Goal: Transaction & Acquisition: Obtain resource

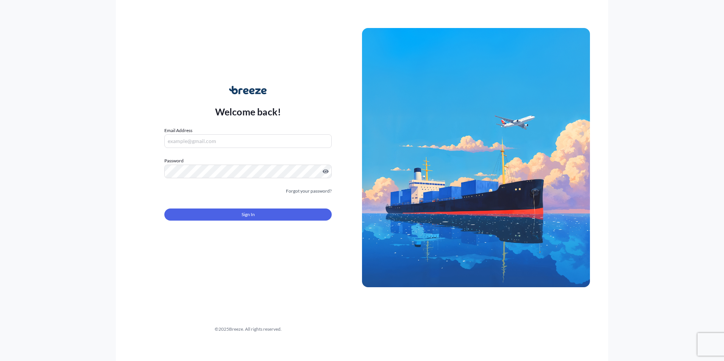
type input "[EMAIL_ADDRESS][DOMAIN_NAME]"
click at [253, 205] on div "Sign In" at bounding box center [247, 212] width 167 height 17
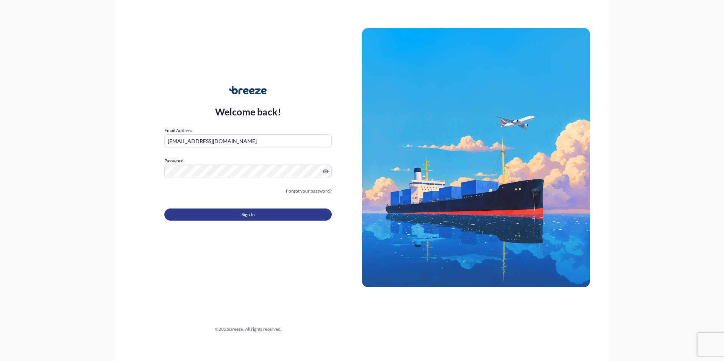
click at [253, 212] on span "Sign In" at bounding box center [248, 215] width 13 height 8
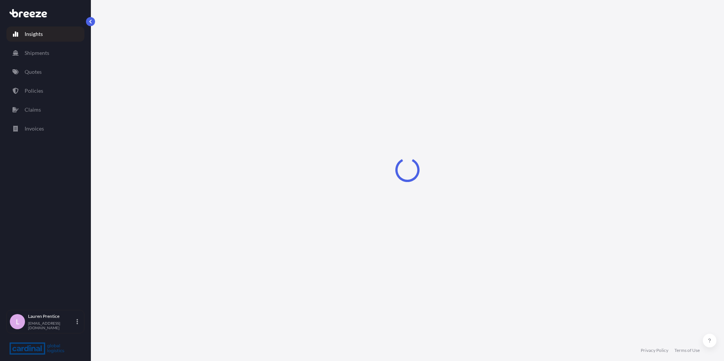
select select "2025"
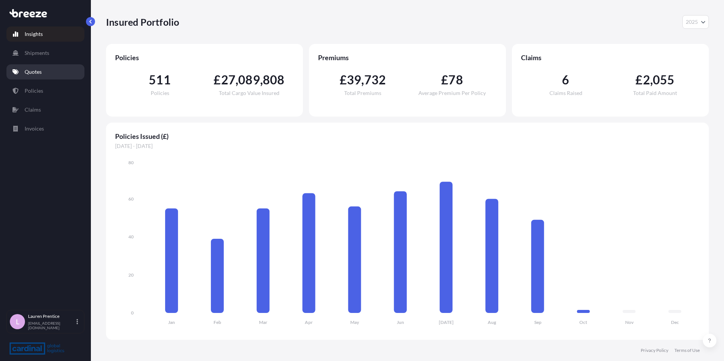
click at [24, 71] on link "Quotes" at bounding box center [45, 71] width 78 height 15
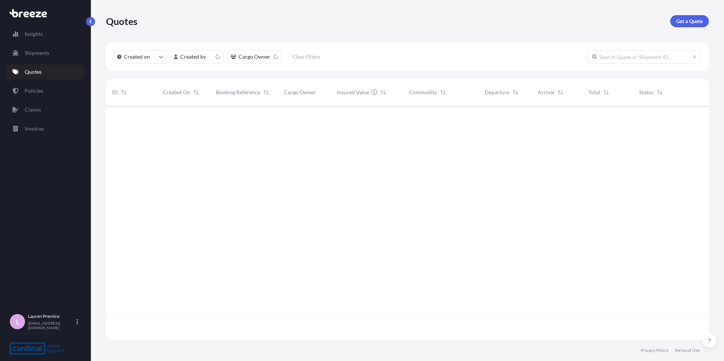
scroll to position [233, 597]
click at [683, 19] on p "Get a Quote" at bounding box center [689, 21] width 27 height 8
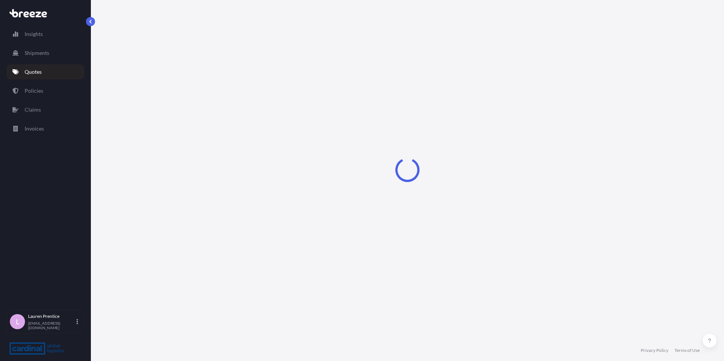
select select "Sea"
select select "1"
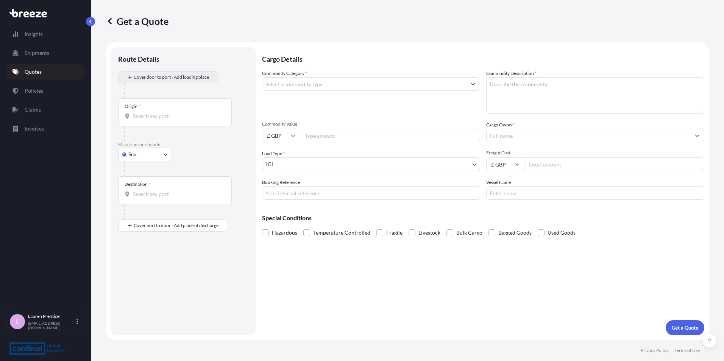
click at [0, 0] on div "Place of loading" at bounding box center [0, 0] width 0 height 0
click at [0, 0] on input "Place of loading" at bounding box center [0, 0] width 0 height 0
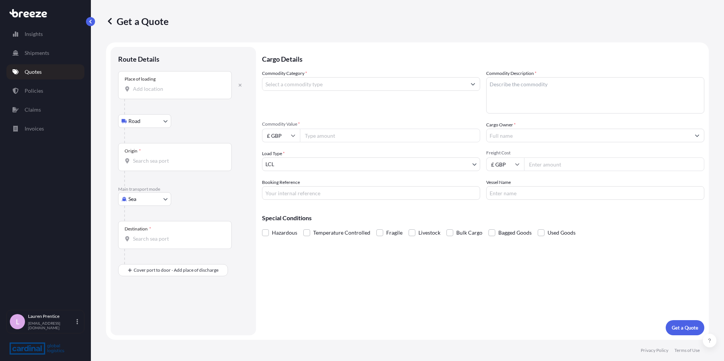
click at [161, 94] on div "Place of loading" at bounding box center [175, 85] width 114 height 28
click at [161, 93] on input "Place of loading" at bounding box center [177, 89] width 89 height 8
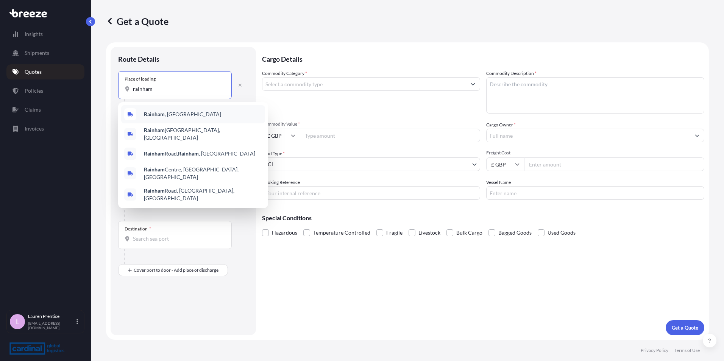
click at [170, 115] on span "[GEOGRAPHIC_DATA] , [GEOGRAPHIC_DATA]" at bounding box center [182, 115] width 77 height 8
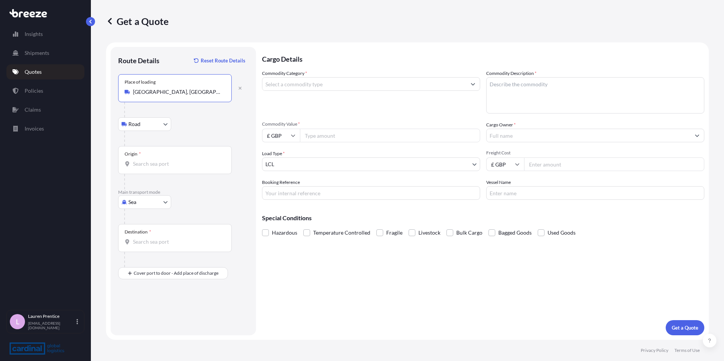
type input "[GEOGRAPHIC_DATA], [GEOGRAPHIC_DATA]"
click at [141, 165] on input "Origin *" at bounding box center [177, 164] width 89 height 8
click at [144, 161] on input "Origin * Please select an origin" at bounding box center [177, 164] width 89 height 8
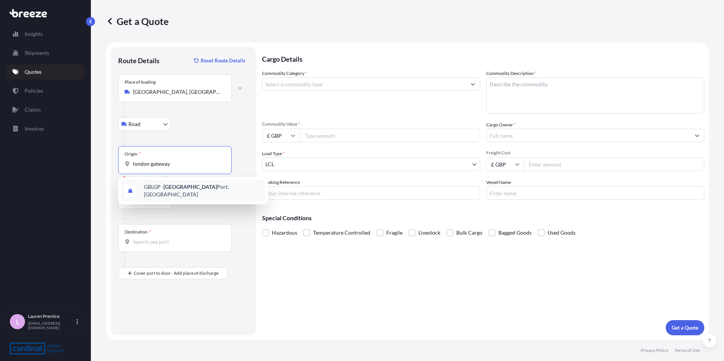
click at [152, 190] on span "GBLGP - [GEOGRAPHIC_DATA], [GEOGRAPHIC_DATA]" at bounding box center [203, 190] width 118 height 15
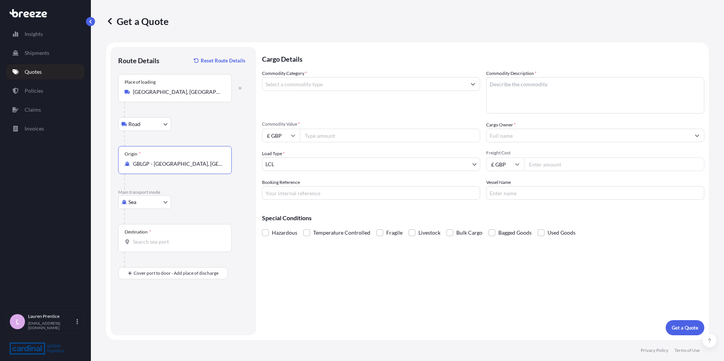
type input "GBLGP - [GEOGRAPHIC_DATA], [GEOGRAPHIC_DATA]"
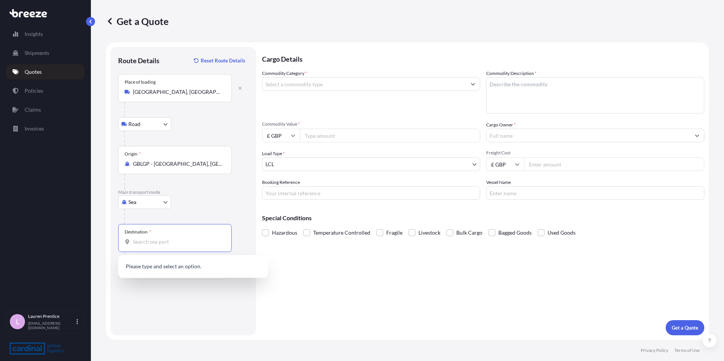
click at [149, 244] on input "Destination *" at bounding box center [177, 242] width 89 height 8
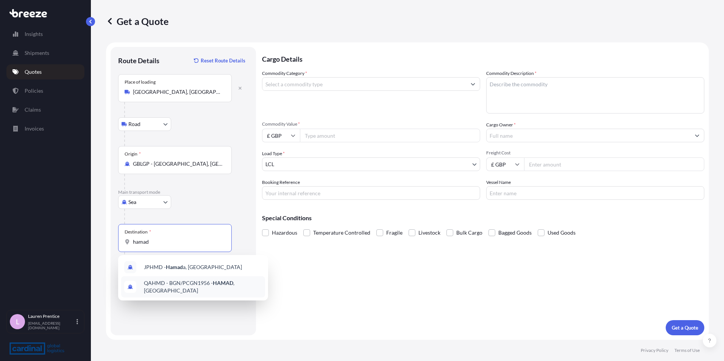
click at [206, 292] on div "QAHMD - BGN/PCGN1956 - HAMAD , [GEOGRAPHIC_DATA]" at bounding box center [193, 286] width 144 height 21
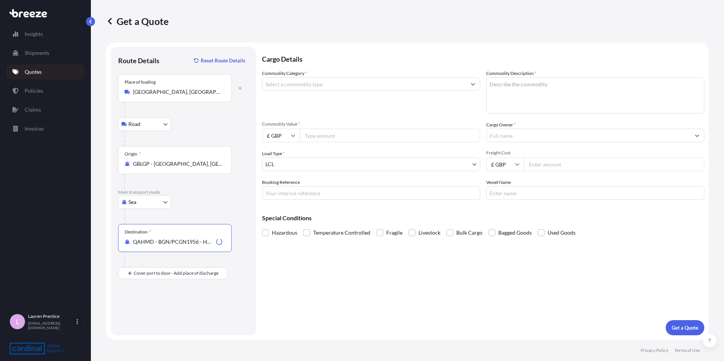
type input "QAHMD - BGN/PCGN1956 - HAMAD, [GEOGRAPHIC_DATA]"
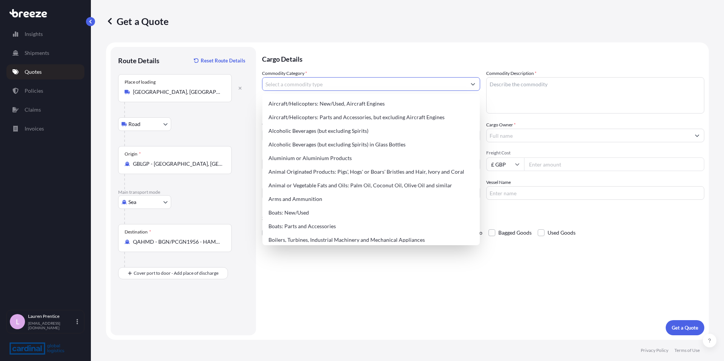
click at [303, 86] on input "Commodity Category *" at bounding box center [364, 84] width 204 height 14
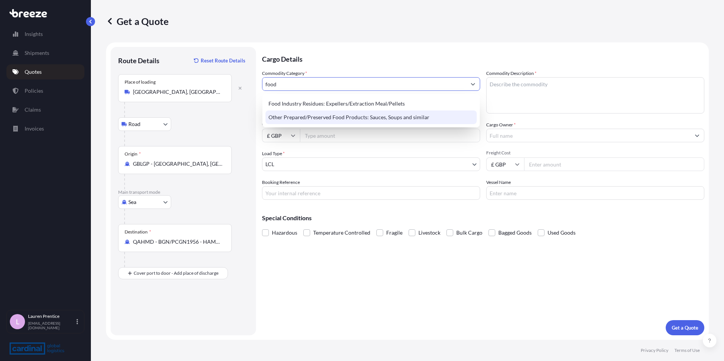
click at [305, 122] on div "Other Prepared/Preserved Food Products: Sauces, Soups and similar" at bounding box center [371, 118] width 211 height 14
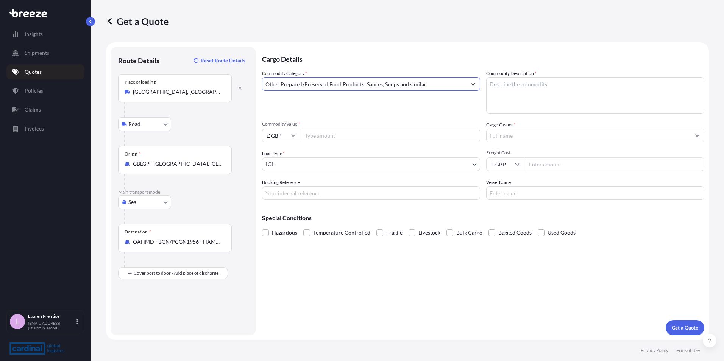
type input "Other Prepared/Preserved Food Products: Sauces, Soups and similar"
click at [532, 95] on textarea "Commodity Description *" at bounding box center [595, 95] width 218 height 36
type textarea "chilli sauces"
click at [390, 137] on input "Commodity Value *" at bounding box center [390, 136] width 180 height 14
type input "3300"
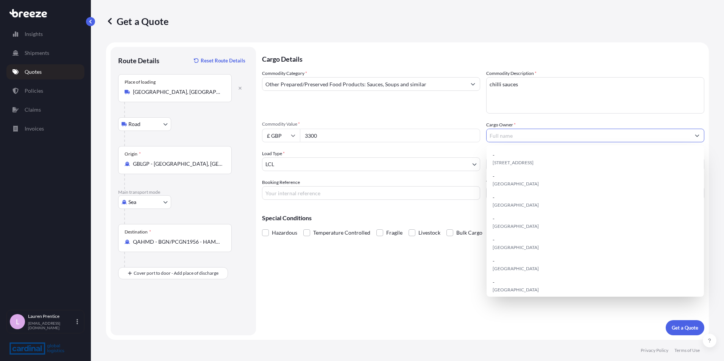
click at [500, 137] on input "Cargo Owner *" at bounding box center [589, 136] width 204 height 14
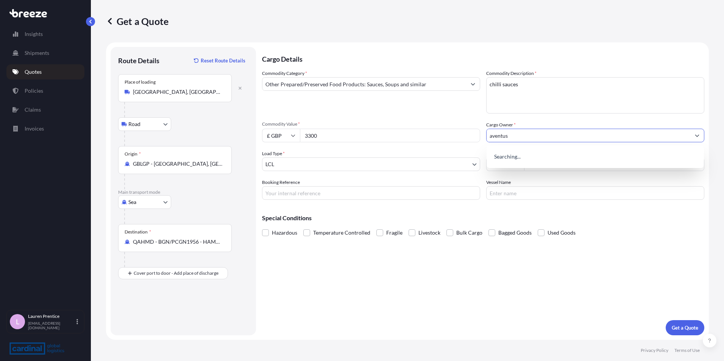
type input "aventus"
click at [510, 181] on label "Vessel Name" at bounding box center [498, 183] width 25 height 8
click at [510, 186] on input "Vessel Name" at bounding box center [595, 193] width 218 height 14
click at [548, 166] on input "Freight Cost" at bounding box center [614, 165] width 180 height 14
type input "181"
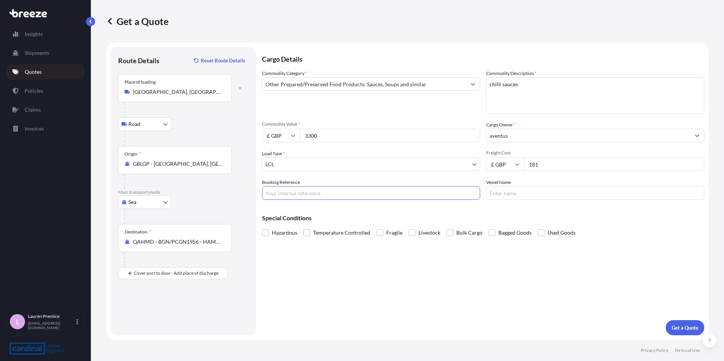
click at [303, 190] on input "Booking Reference" at bounding box center [371, 193] width 218 height 14
type input "adbnetus"
click at [523, 197] on input "Vessel Name" at bounding box center [595, 193] width 218 height 14
click at [682, 329] on p "Get a Quote" at bounding box center [685, 328] width 27 height 8
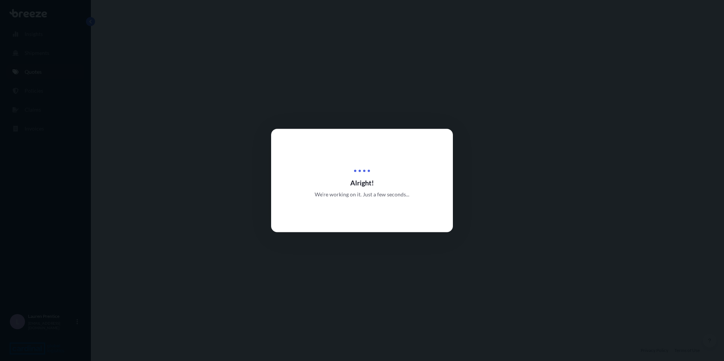
select select "Road"
select select "Sea"
select select "1"
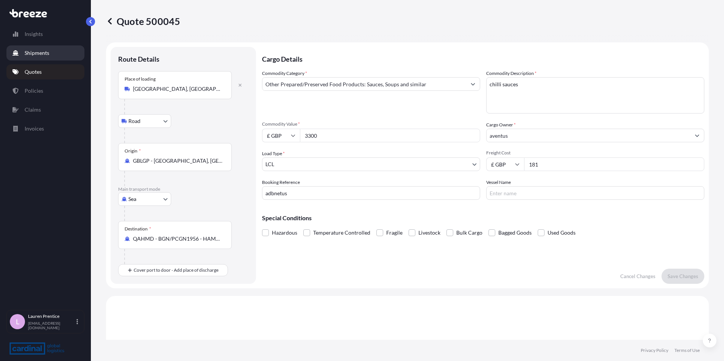
click at [38, 49] on p "Shipments" at bounding box center [37, 53] width 25 height 8
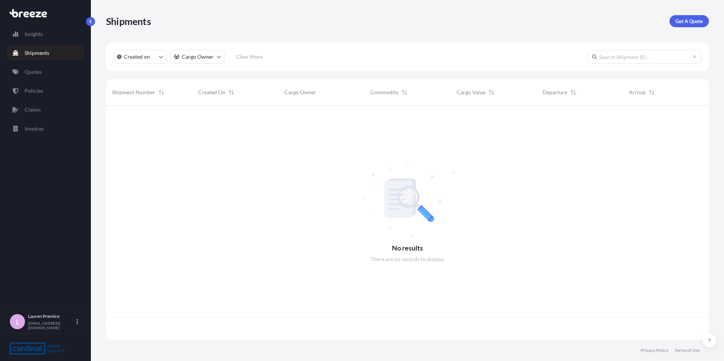
scroll to position [233, 597]
click at [38, 70] on p "Quotes" at bounding box center [33, 72] width 17 height 8
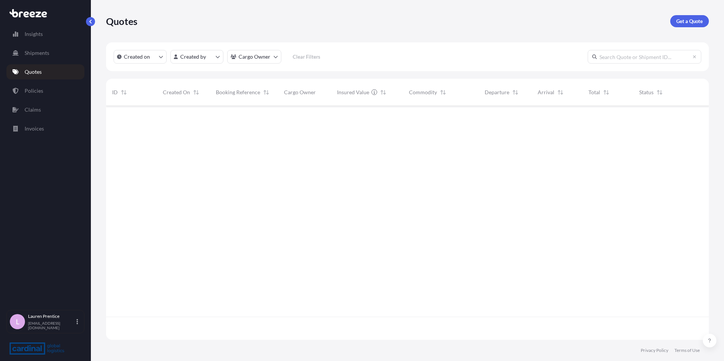
scroll to position [233, 597]
click at [683, 19] on p "Get a Quote" at bounding box center [689, 21] width 27 height 8
select select "Road"
select select "Sea"
select select "1"
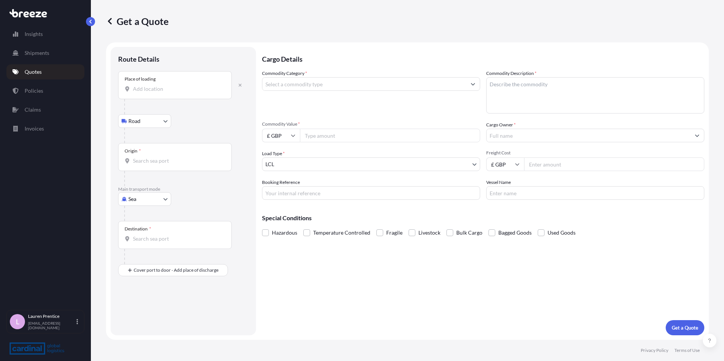
click at [170, 83] on div "Place of loading" at bounding box center [175, 85] width 114 height 28
click at [170, 85] on input "Place of loading" at bounding box center [177, 89] width 89 height 8
click at [169, 83] on div "Place of loading" at bounding box center [175, 85] width 114 height 28
click at [169, 85] on input "Place of loading" at bounding box center [177, 89] width 89 height 8
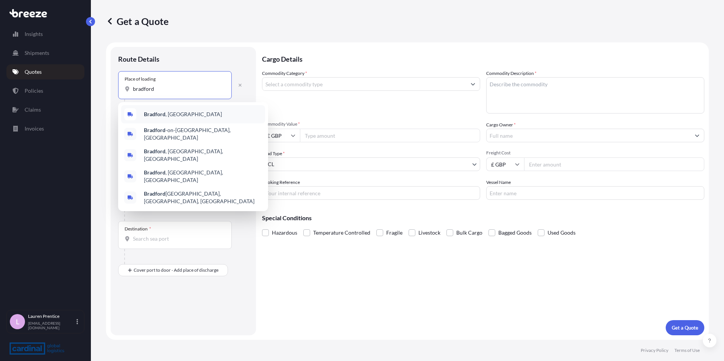
click at [173, 112] on span "[GEOGRAPHIC_DATA] , [GEOGRAPHIC_DATA]" at bounding box center [183, 115] width 78 height 8
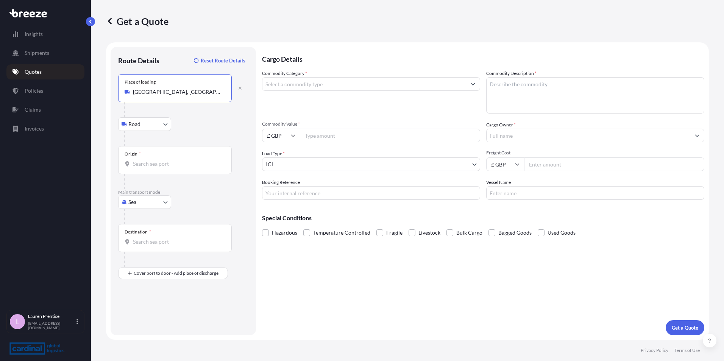
type input "[GEOGRAPHIC_DATA], [GEOGRAPHIC_DATA]"
click at [147, 160] on input "Origin *" at bounding box center [177, 164] width 89 height 8
type input "GBFXT - Felixstowe, [GEOGRAPHIC_DATA]"
click at [137, 248] on div "Destination *" at bounding box center [175, 238] width 114 height 28
click at [137, 246] on input "Destination *" at bounding box center [177, 242] width 89 height 8
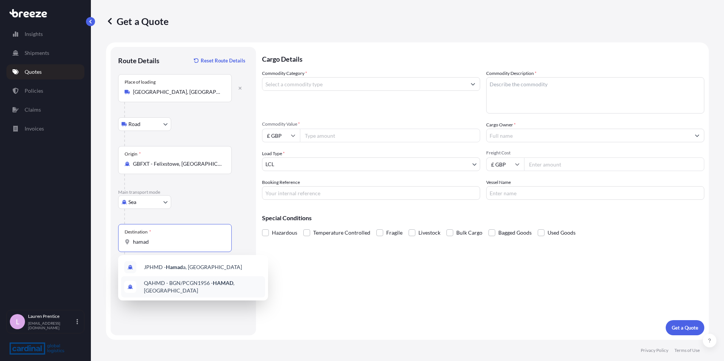
click at [170, 292] on div "QAHMD - BGN/PCGN1956 - HAMAD , [GEOGRAPHIC_DATA]" at bounding box center [193, 286] width 144 height 21
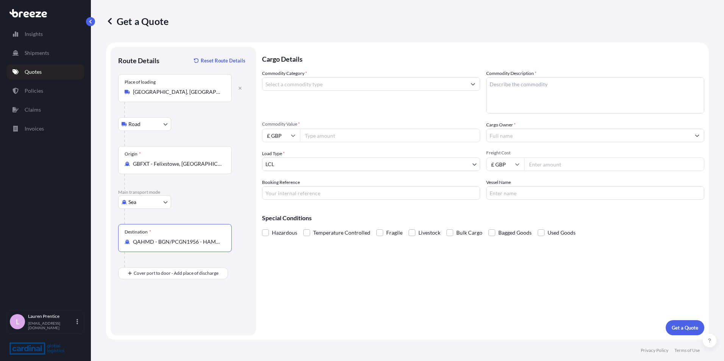
type input "QAHMD - BGN/PCGN1956 - HAMAD, [GEOGRAPHIC_DATA]"
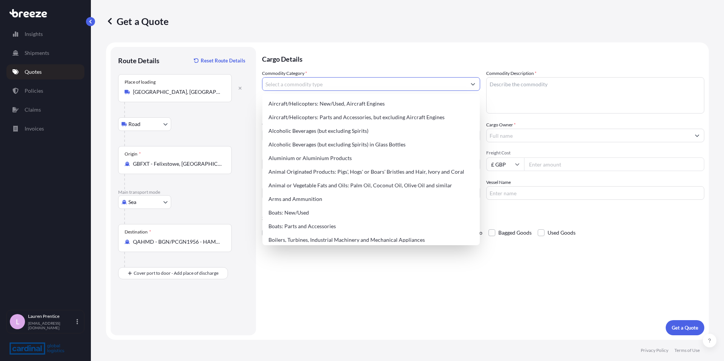
click at [326, 90] on input "Commodity Category *" at bounding box center [364, 84] width 204 height 14
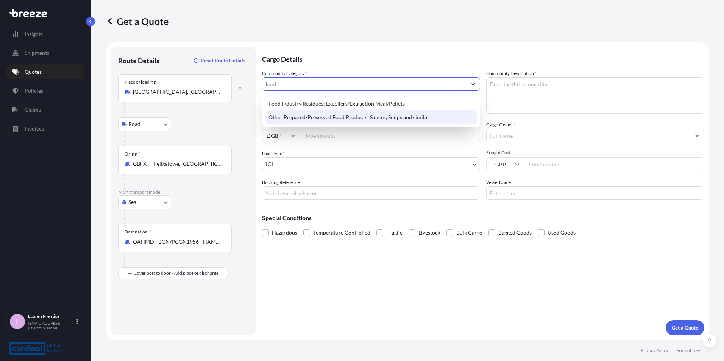
click at [336, 118] on div "Other Prepared/Preserved Food Products: Sauces, Soups and similar" at bounding box center [371, 118] width 211 height 14
click at [338, 119] on div "Other Prepared/Preserved Food Products: Sauces, Soups and similar" at bounding box center [371, 118] width 211 height 14
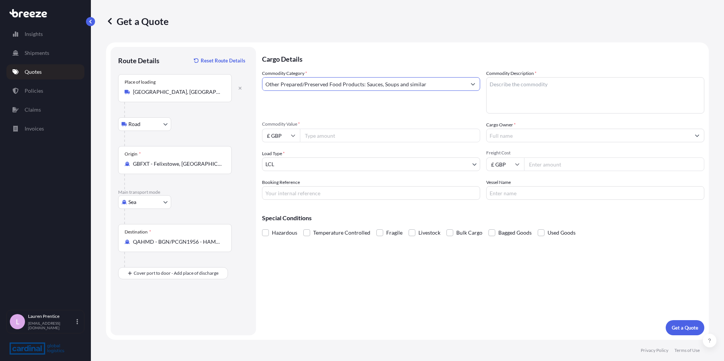
type input "Other Prepared/Preserved Food Products: Sauces, Soups and similar"
click at [554, 93] on textarea "Commodity Description *" at bounding box center [595, 95] width 218 height 36
type textarea "chille sauce"
click at [529, 136] on input "Cargo Owner *" at bounding box center [589, 136] width 204 height 14
type input "a"
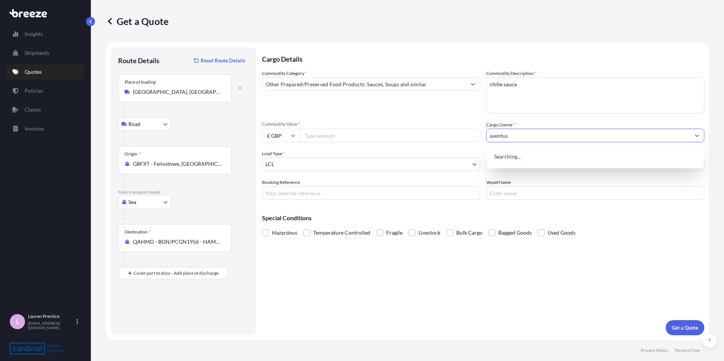
type input "aventus"
click at [351, 189] on input "Booking Reference" at bounding box center [371, 193] width 218 height 14
type input "aventus"
click at [301, 170] on body "15 options available. 0 options available. 2 options available. 15 options avai…" at bounding box center [362, 180] width 724 height 361
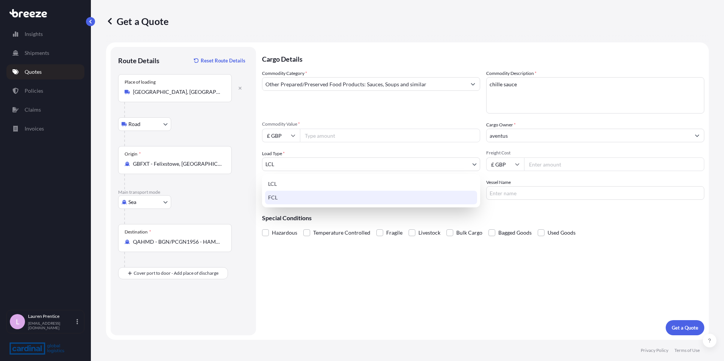
click at [282, 201] on div "FCL" at bounding box center [371, 198] width 212 height 14
select select "2"
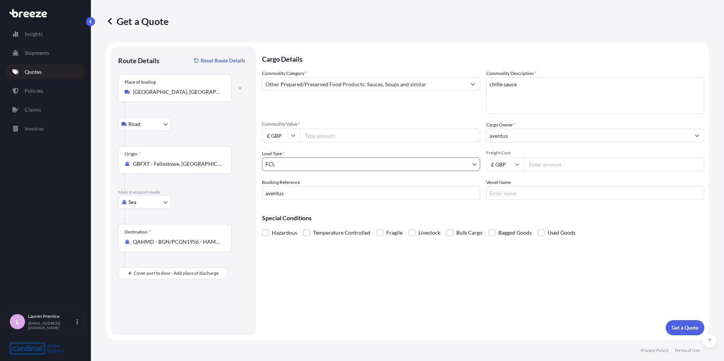
click at [333, 137] on input "Commodity Value *" at bounding box center [390, 136] width 180 height 14
type input "16500"
click at [549, 164] on input "Freight Cost" at bounding box center [614, 165] width 180 height 14
type input "1353"
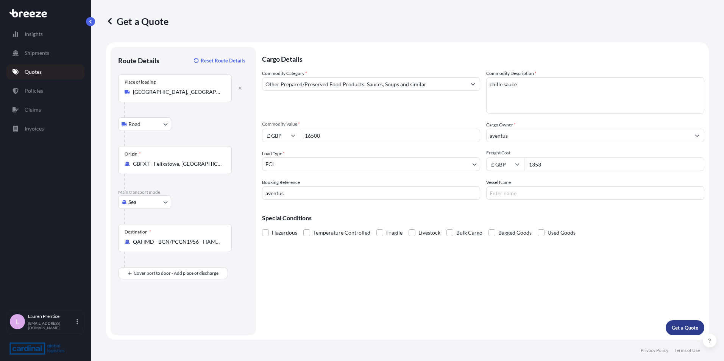
click at [692, 329] on p "Get a Quote" at bounding box center [685, 328] width 27 height 8
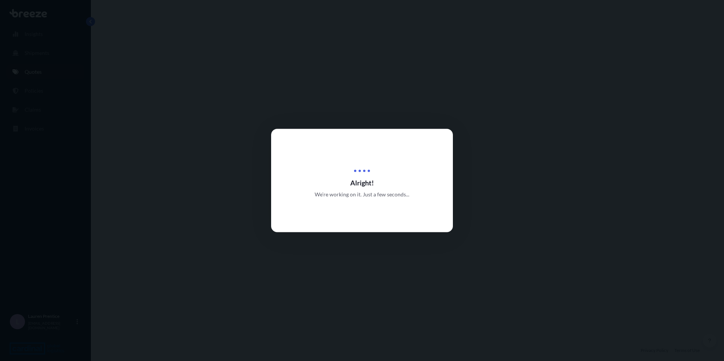
select select "Road"
select select "Sea"
select select "2"
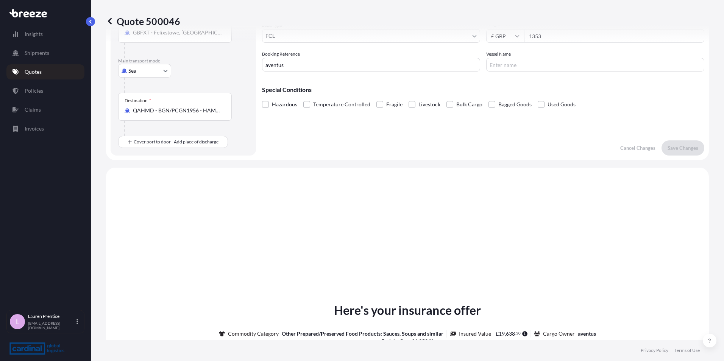
scroll to position [258, 0]
